Goal: Transaction & Acquisition: Subscribe to service/newsletter

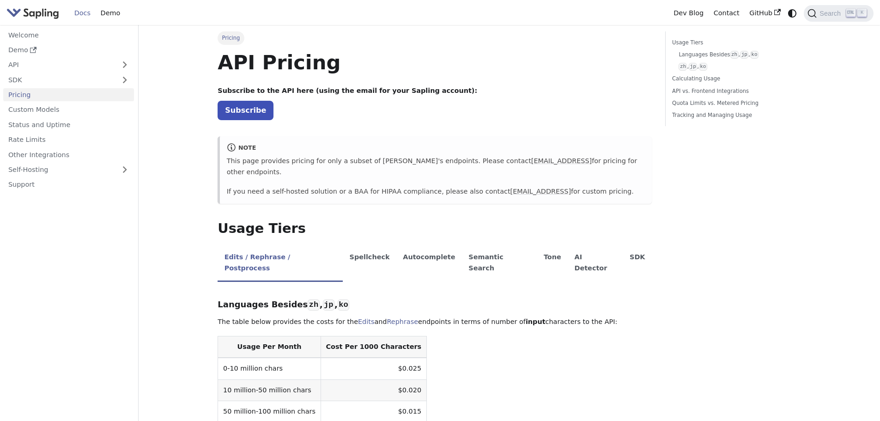
click at [39, 14] on img "Main" at bounding box center [32, 12] width 53 height 13
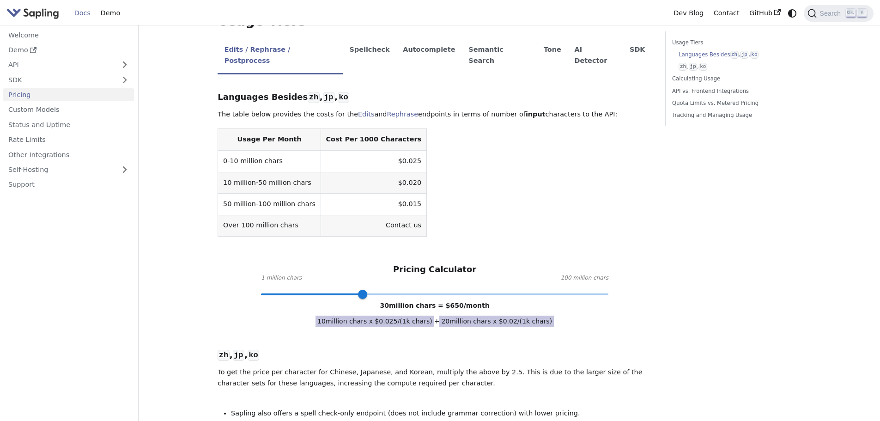
scroll to position [231, 0]
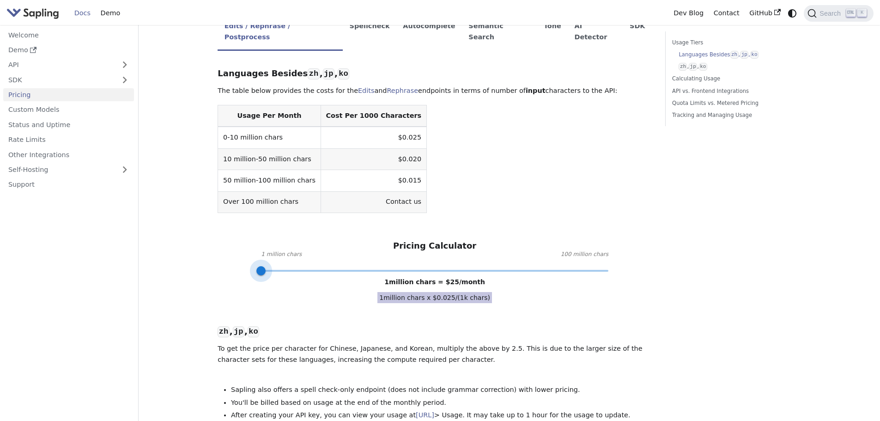
drag, startPoint x: 362, startPoint y: 248, endPoint x: 251, endPoint y: 249, distance: 110.9
click at [251, 249] on div "Pricing Calculator 1 million chars 100 million chars 1 million chars = $ 25 /mo…" at bounding box center [435, 256] width 434 height 30
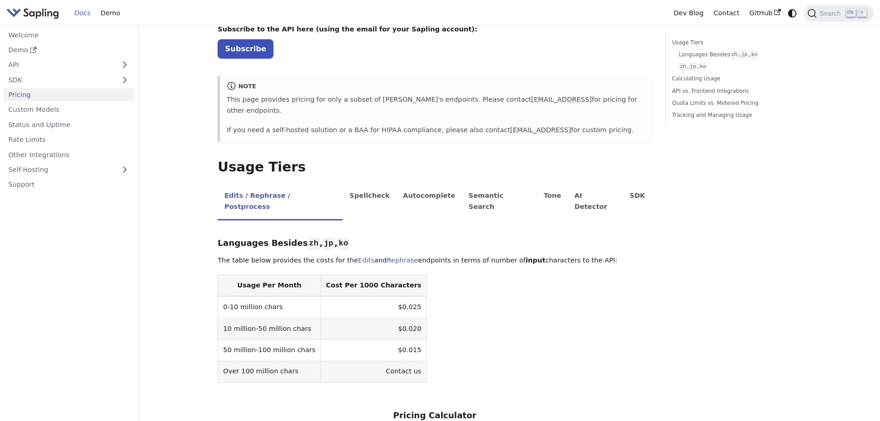
scroll to position [0, 0]
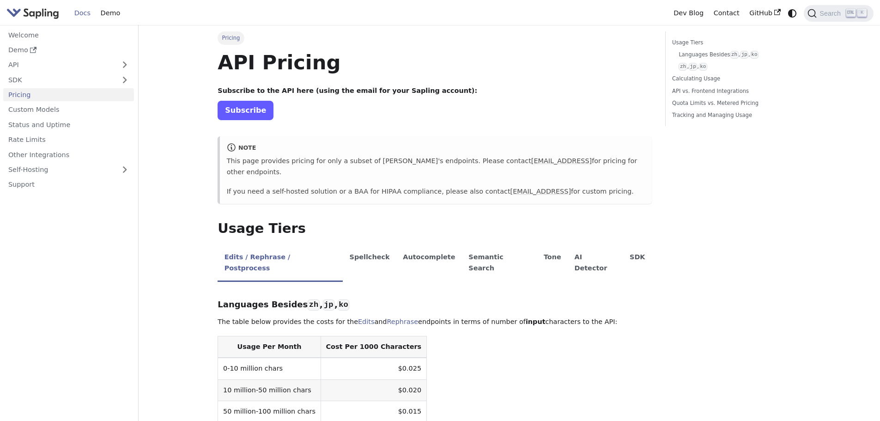
click at [243, 110] on link "Subscribe" at bounding box center [246, 110] width 56 height 19
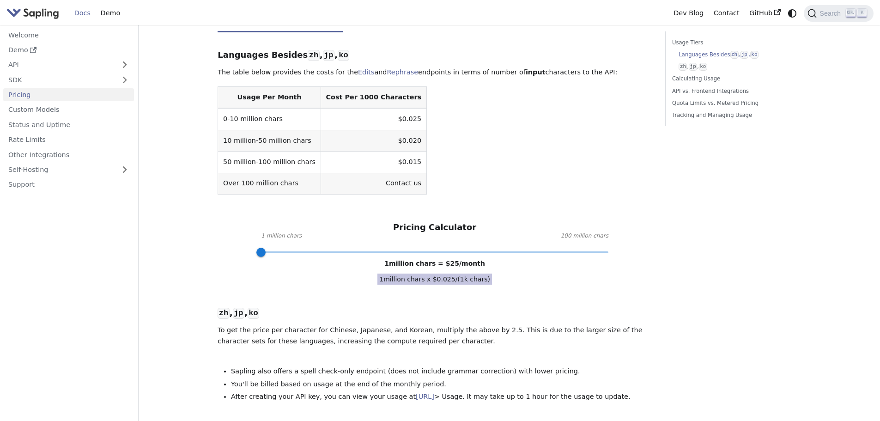
scroll to position [277, 0]
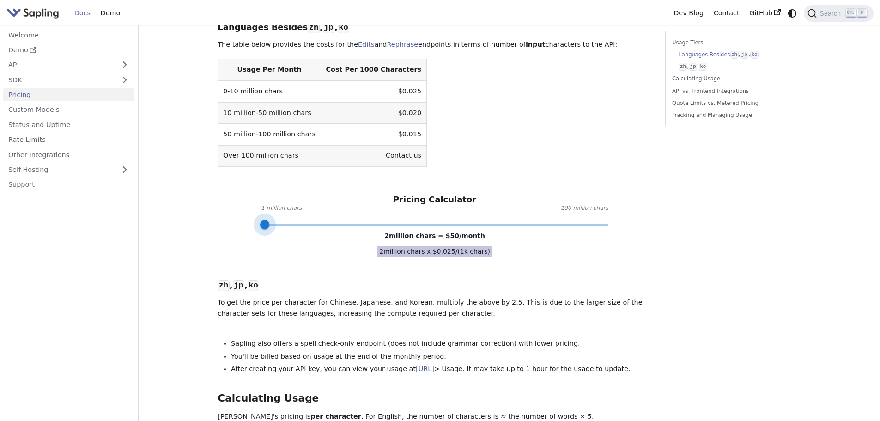
type input "1"
drag, startPoint x: 263, startPoint y: 202, endPoint x: 255, endPoint y: 206, distance: 9.9
click at [257, 220] on span at bounding box center [261, 224] width 9 height 9
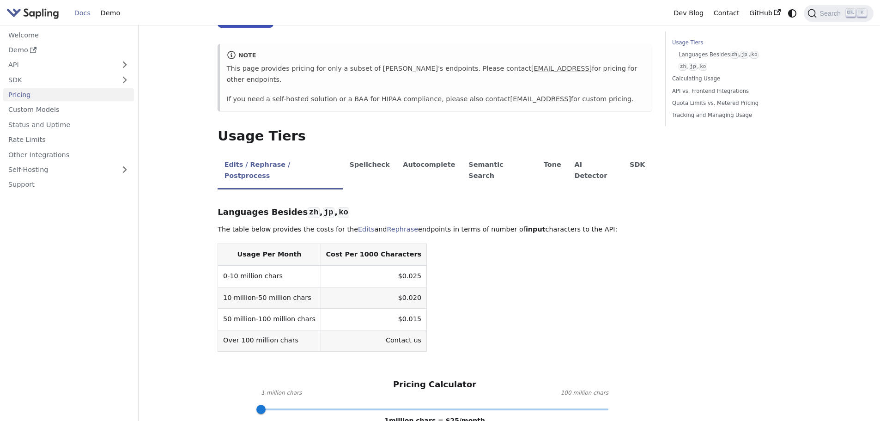
scroll to position [0, 0]
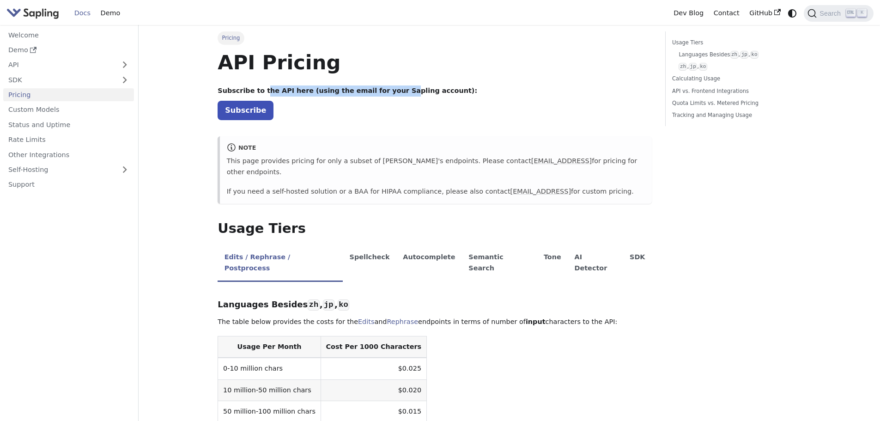
drag, startPoint x: 261, startPoint y: 88, endPoint x: 387, endPoint y: 90, distance: 126.2
click at [387, 90] on strong "Subscribe to the API here (using the email for your Sapling account):" at bounding box center [348, 90] width 260 height 7
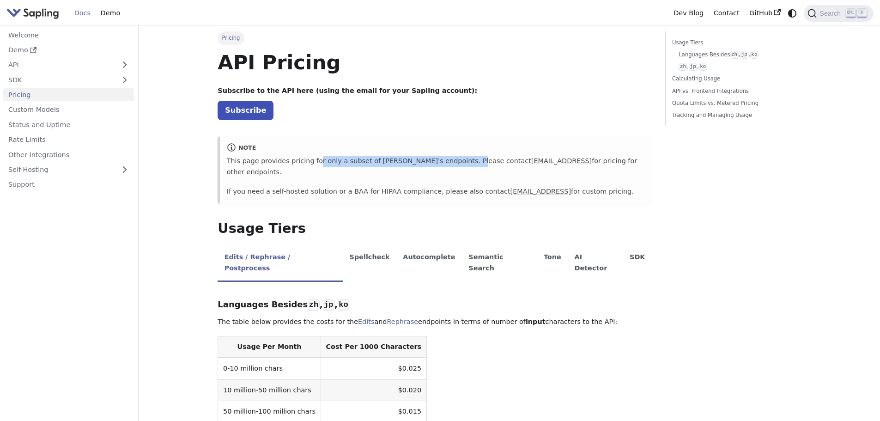
drag, startPoint x: 312, startPoint y: 160, endPoint x: 448, endPoint y: 159, distance: 136.8
click at [448, 159] on p "This page provides pricing for only a subset of [PERSON_NAME]'s endpoints. Plea…" at bounding box center [436, 167] width 419 height 22
drag, startPoint x: 280, startPoint y: 183, endPoint x: 354, endPoint y: 183, distance: 73.9
click at [354, 186] on p "If you need a self-hosted solution or a BAA for HIPAA compliance, please also c…" at bounding box center [436, 191] width 419 height 11
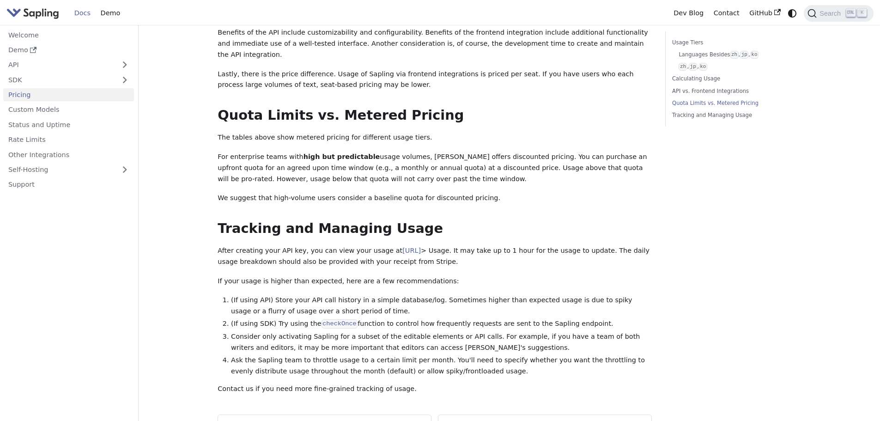
scroll to position [1155, 0]
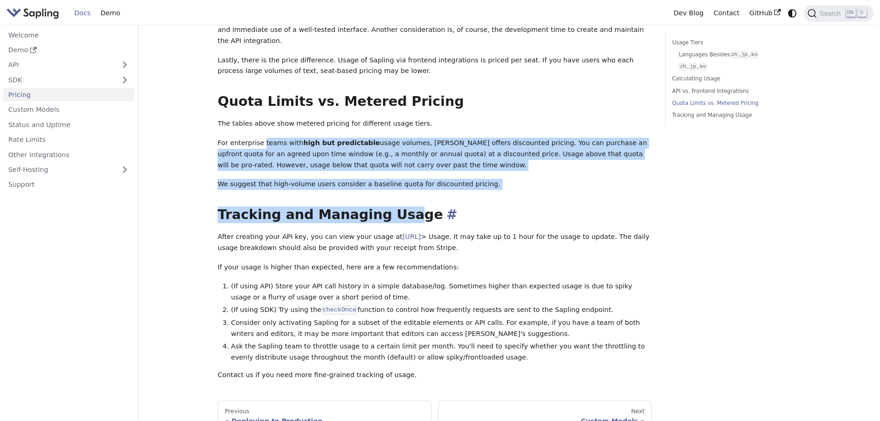
drag, startPoint x: 261, startPoint y: 90, endPoint x: 398, endPoint y: 165, distance: 156.8
